Goal: Find specific page/section: Find specific page/section

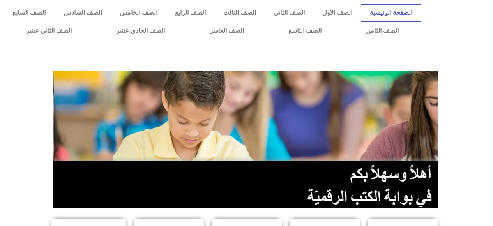
click at [0, 51] on div at bounding box center [246, 57] width 493 height 27
click at [166, 12] on link "الصف الخامس" at bounding box center [138, 13] width 55 height 18
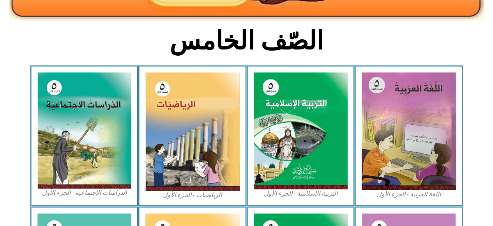
scroll to position [183, 0]
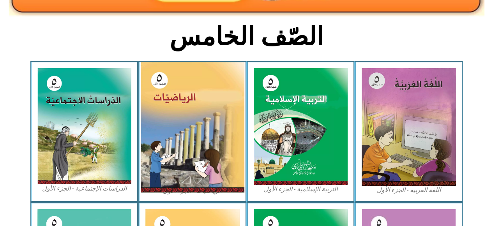
click at [201, 141] on img at bounding box center [193, 127] width 104 height 130
